Goal: Task Accomplishment & Management: Manage account settings

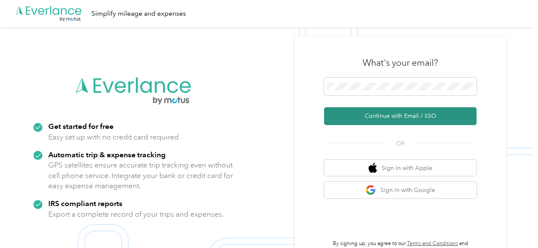
click at [387, 113] on button "Continue with Email / SSO" at bounding box center [400, 116] width 152 height 18
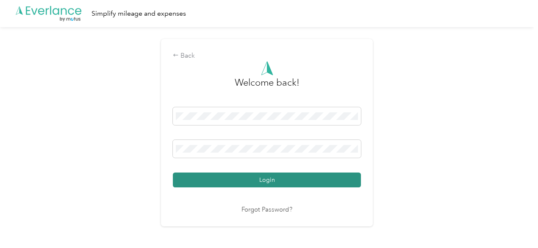
click at [272, 174] on button "Login" at bounding box center [267, 179] width 188 height 15
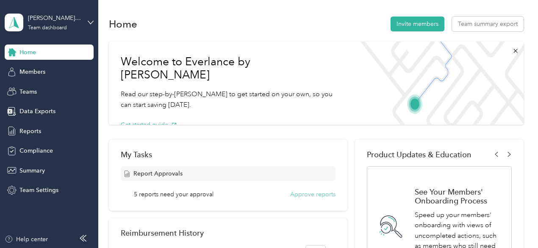
click at [311, 190] on button "Approve reports" at bounding box center [312, 194] width 45 height 9
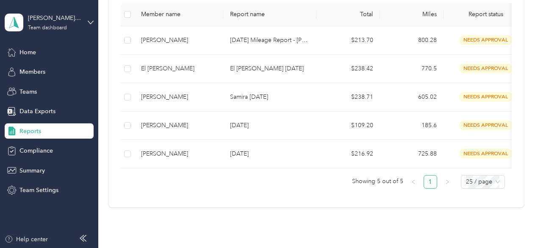
scroll to position [154, 0]
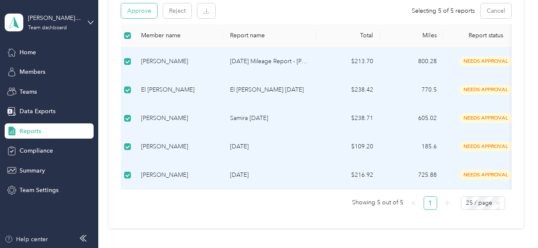
click at [139, 17] on button "Approve" at bounding box center [139, 10] width 36 height 15
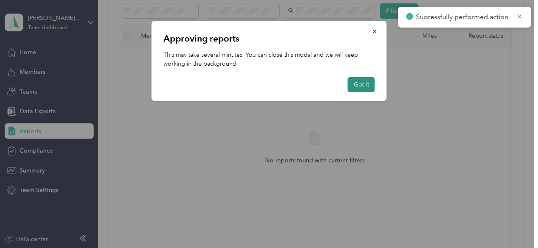
click at [358, 86] on button "Got it" at bounding box center [360, 84] width 27 height 15
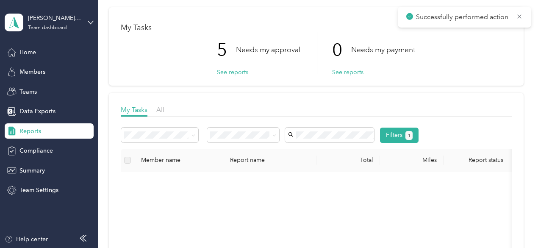
scroll to position [29, 0]
